Goal: Information Seeking & Learning: Learn about a topic

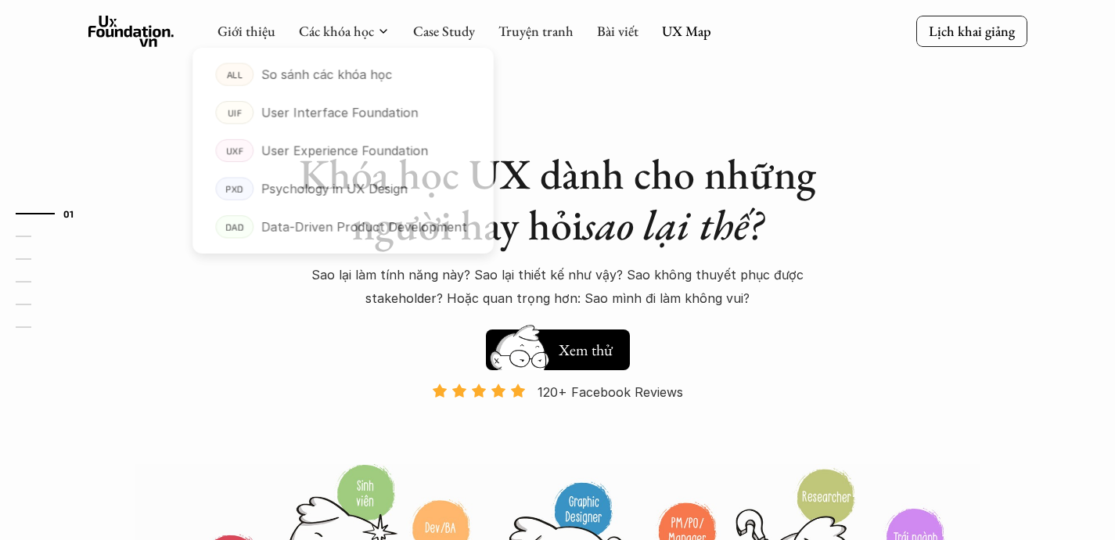
click at [344, 31] on div at bounding box center [343, 141] width 309 height 236
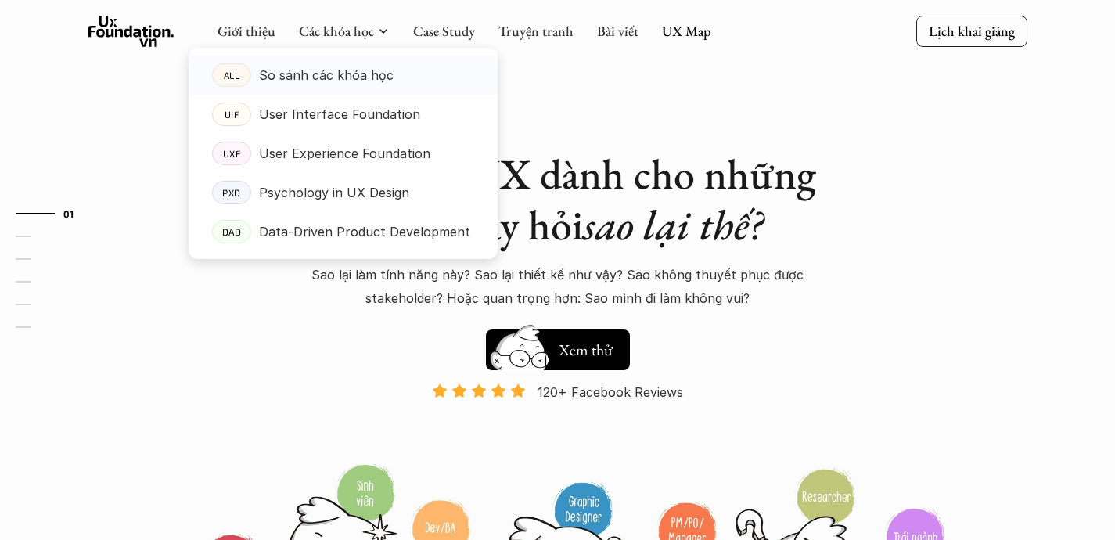
click at [340, 63] on link "ALL So sánh các khóa học" at bounding box center [343, 75] width 309 height 39
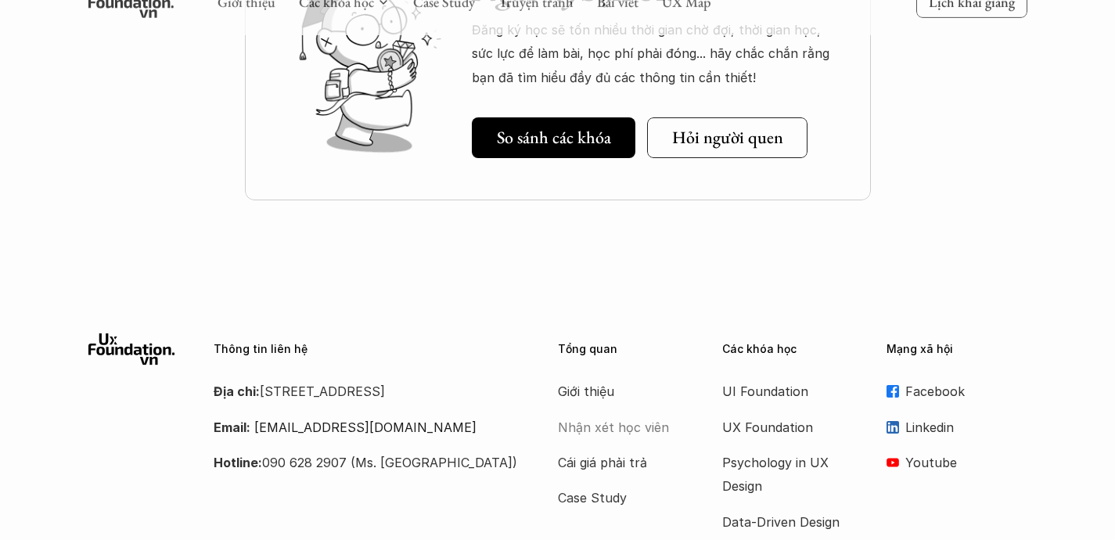
scroll to position [2150, 0]
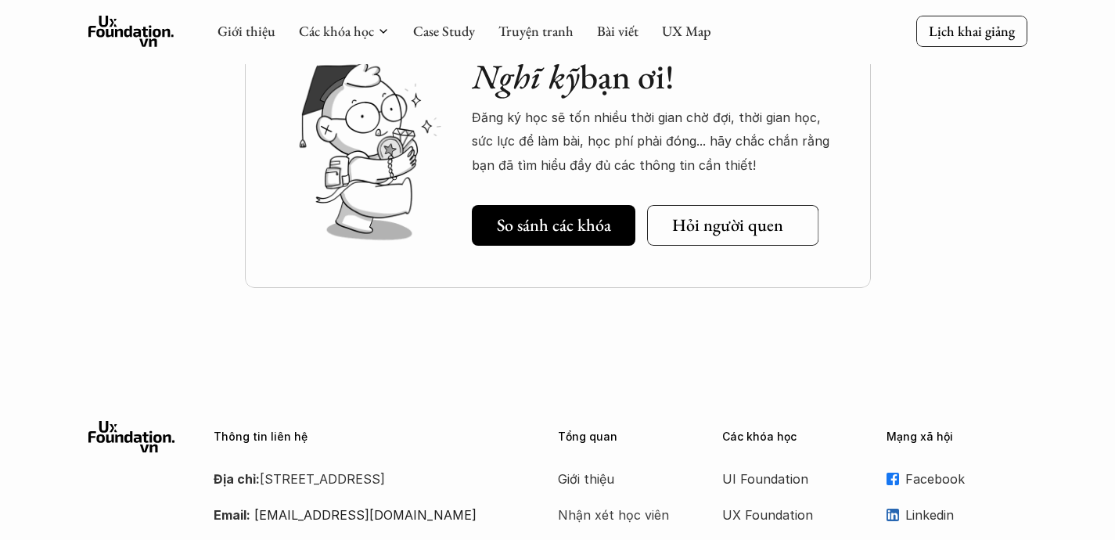
click at [689, 216] on h5 "Hỏi người quen" at bounding box center [726, 225] width 111 height 20
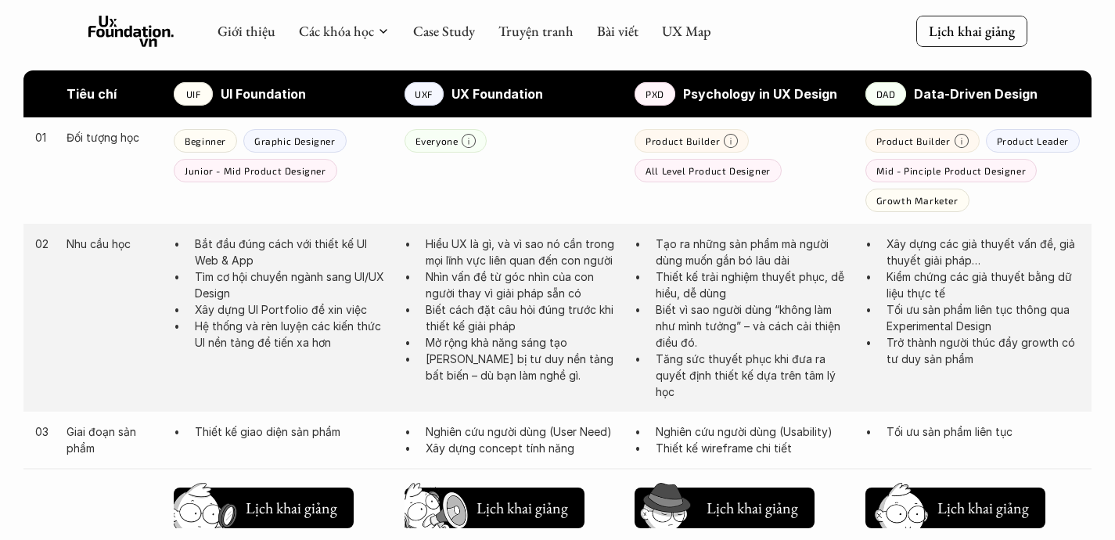
scroll to position [797, 0]
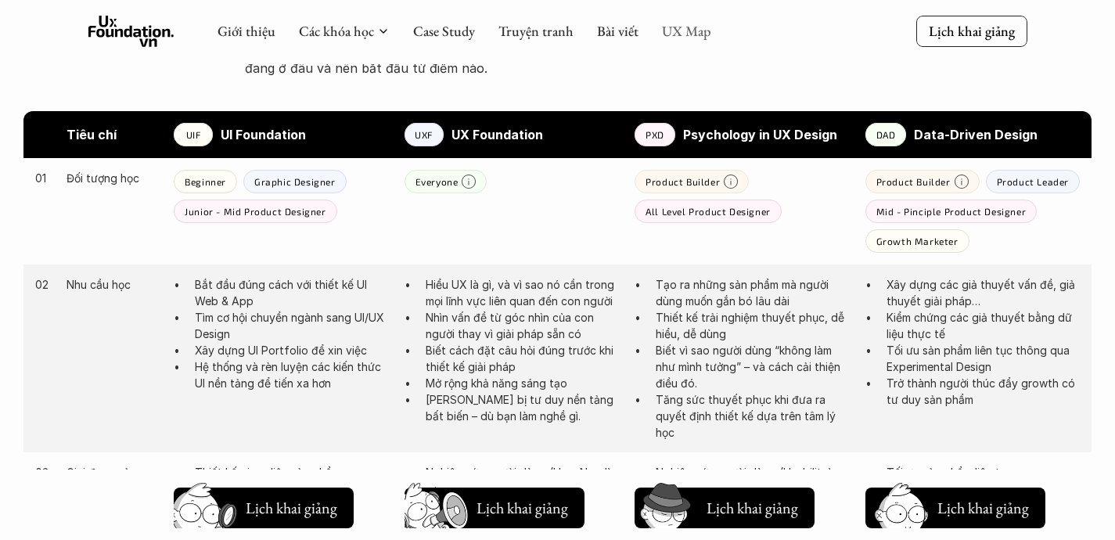
click at [689, 23] on link "UX Map" at bounding box center [686, 31] width 49 height 18
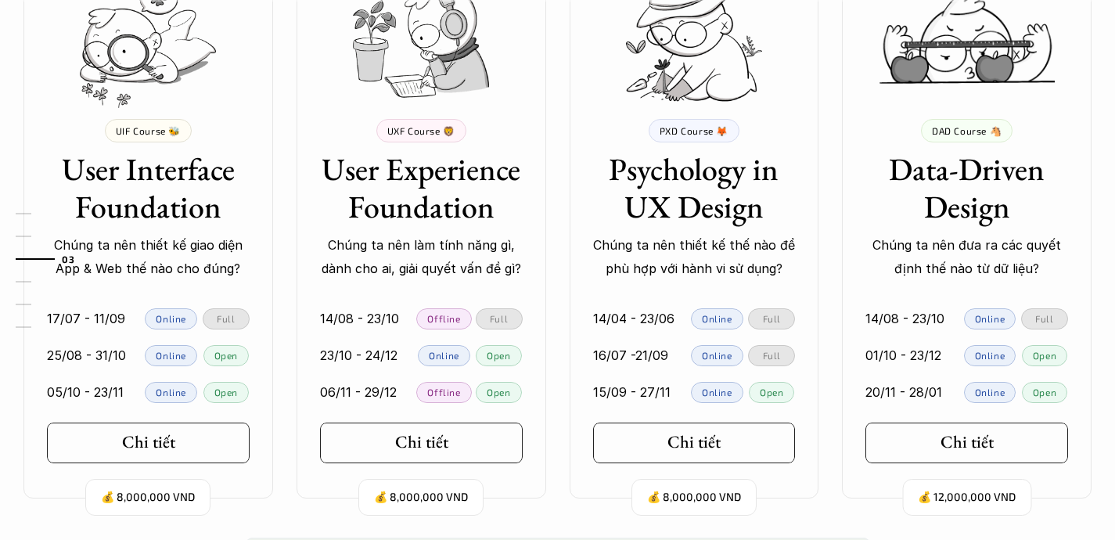
scroll to position [1521, 0]
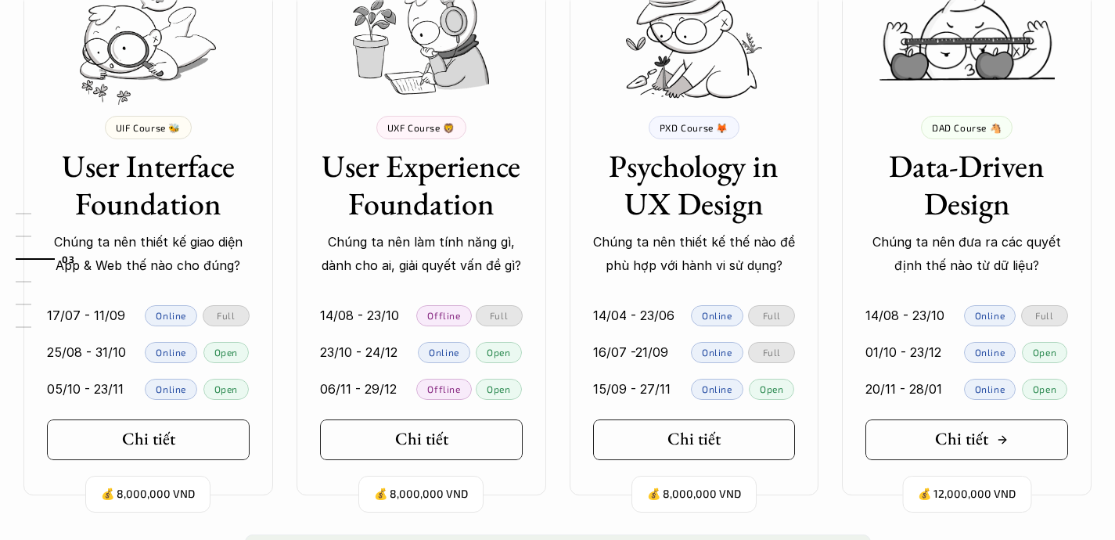
click at [1001, 439] on icon at bounding box center [1002, 440] width 13 height 13
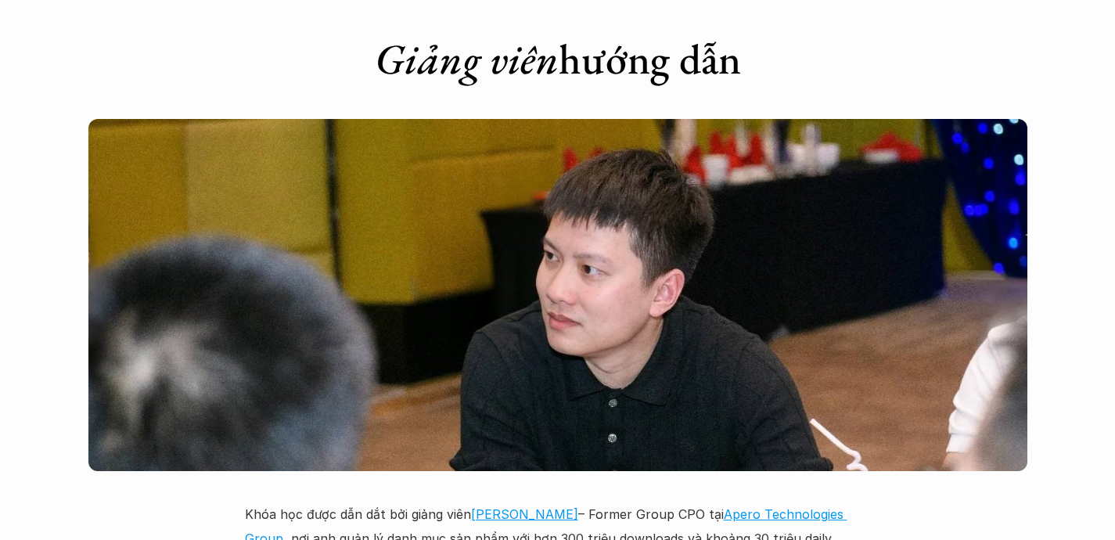
scroll to position [4528, 0]
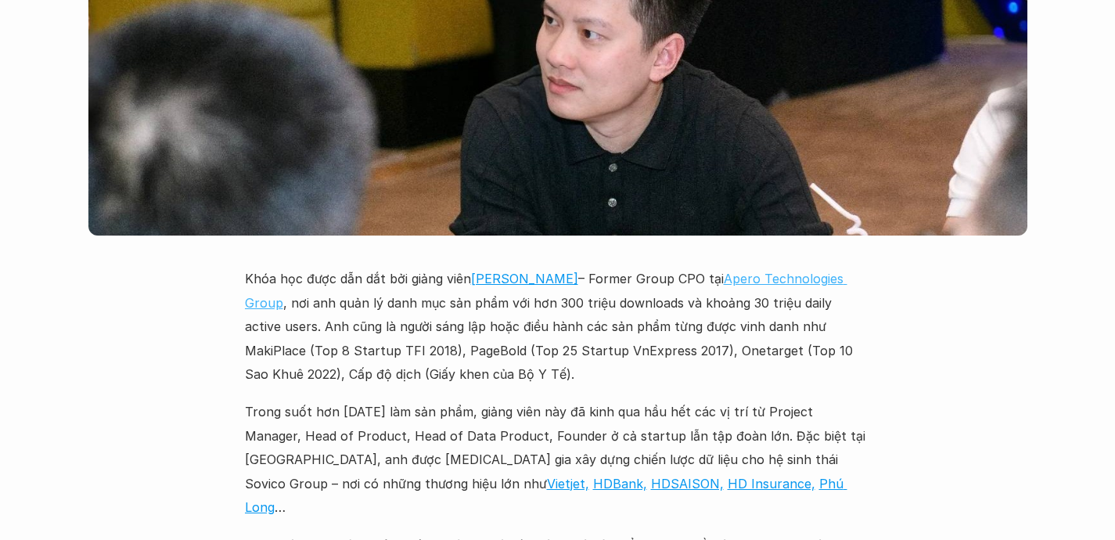
click at [794, 271] on link "Apero Technologies Group" at bounding box center [546, 290] width 603 height 39
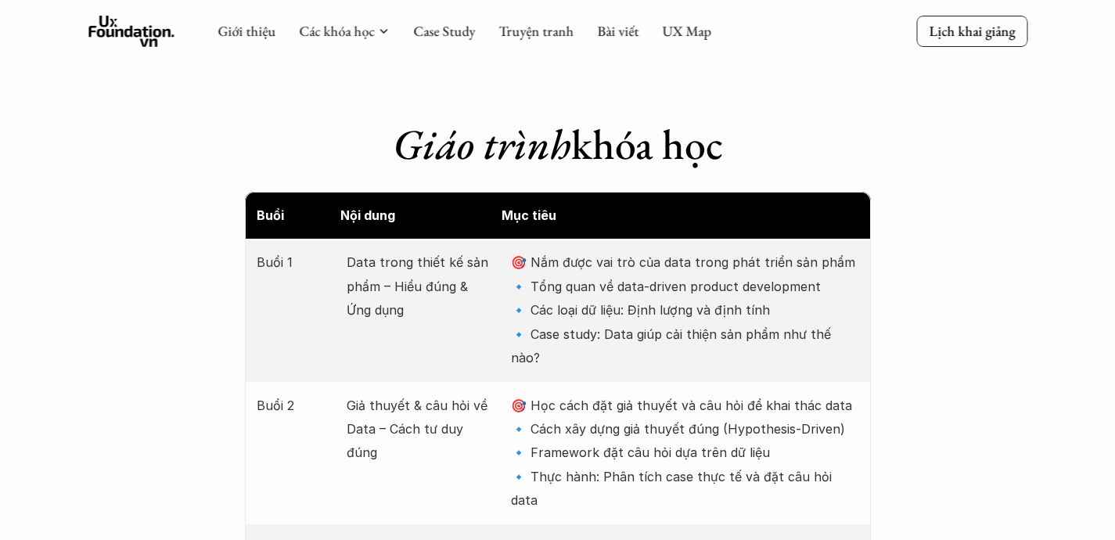
scroll to position [1326, 0]
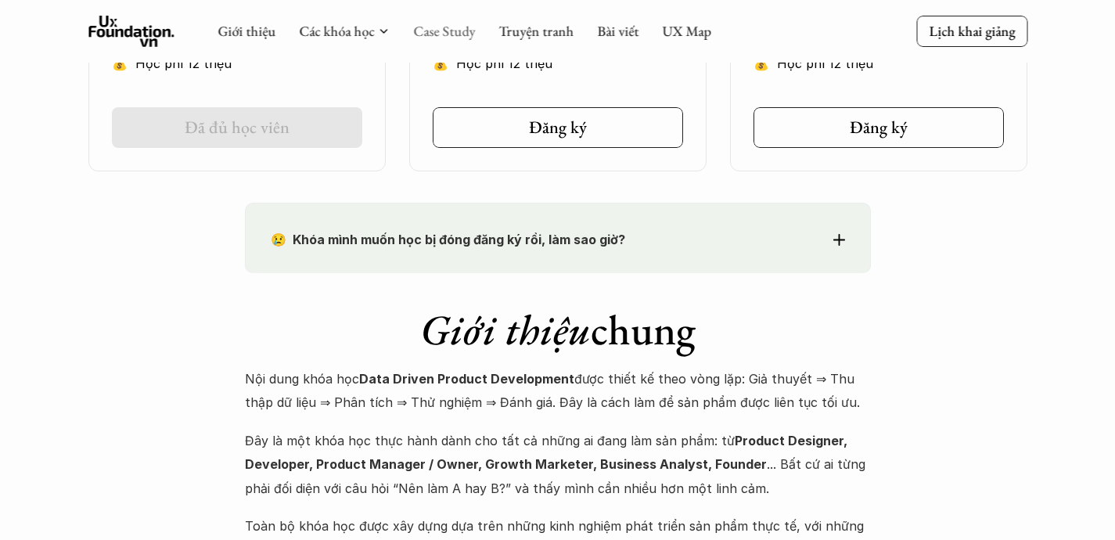
click at [470, 31] on link "Case Study" at bounding box center [444, 31] width 62 height 18
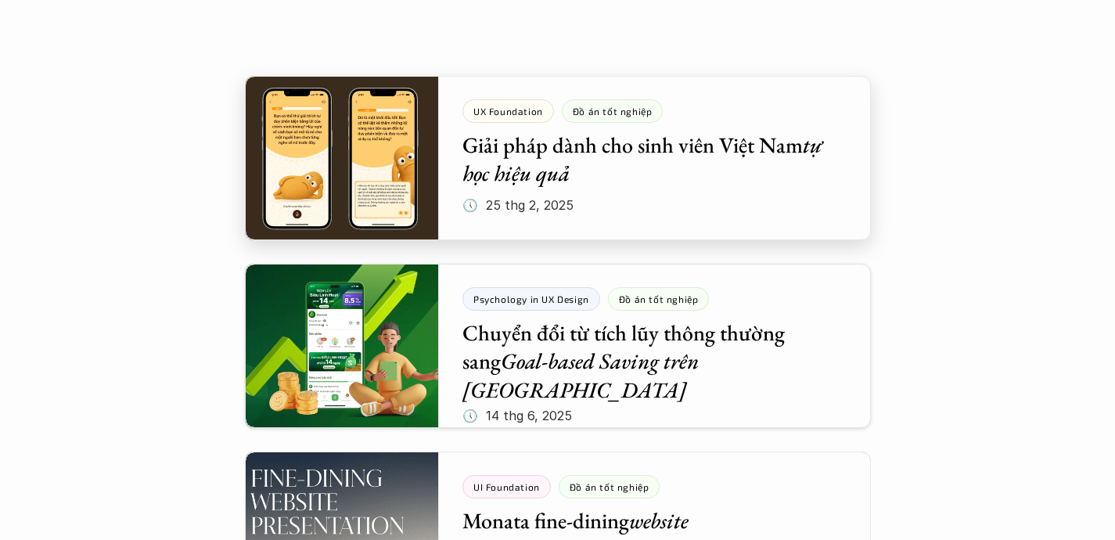
scroll to position [377, 0]
